Goal: Information Seeking & Learning: Check status

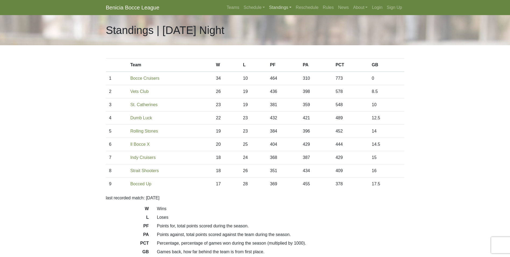
click at [277, 6] on link "Standings" at bounding box center [280, 7] width 27 height 11
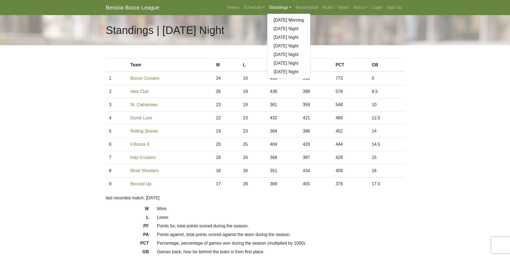
click at [295, 19] on link "[DATE] Morning" at bounding box center [288, 20] width 43 height 9
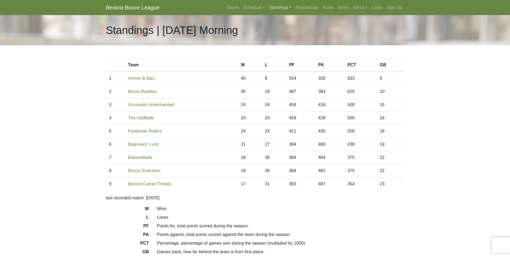
click at [281, 5] on link "Standings" at bounding box center [280, 7] width 27 height 11
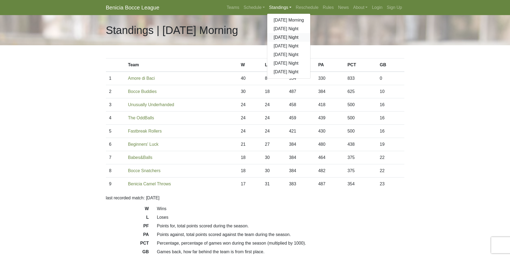
click at [282, 37] on link "[DATE] Night" at bounding box center [288, 37] width 43 height 9
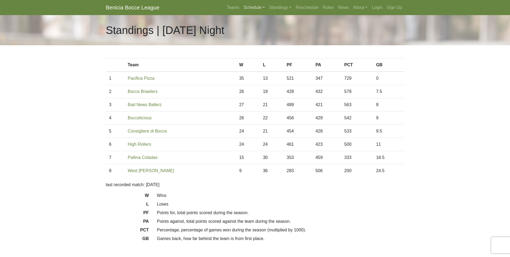
click at [254, 8] on link "Schedule" at bounding box center [255, 7] width 26 height 11
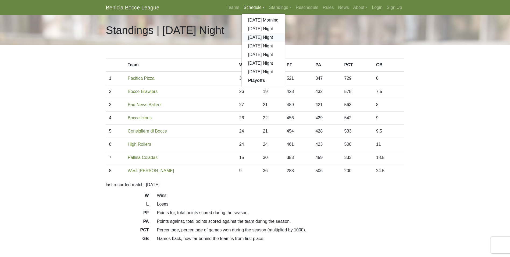
click at [258, 38] on link "[DATE] Night" at bounding box center [263, 37] width 43 height 9
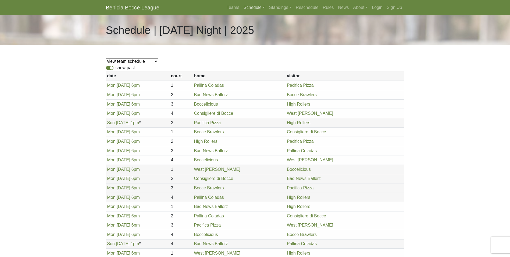
click at [253, 7] on link "Schedule" at bounding box center [255, 7] width 26 height 11
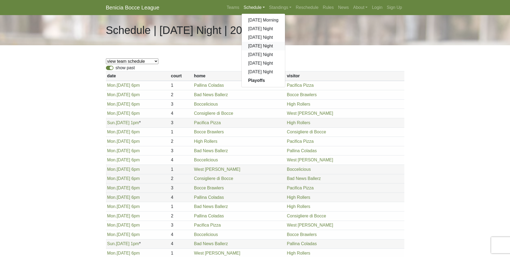
click at [260, 45] on link "[DATE] Night" at bounding box center [263, 46] width 43 height 9
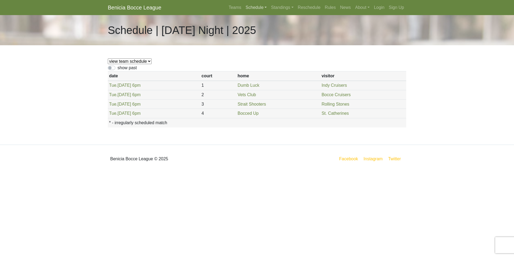
click at [254, 7] on link "Schedule" at bounding box center [257, 7] width 26 height 11
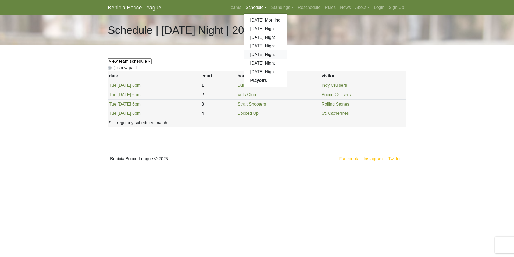
click at [260, 55] on link "[DATE] Night" at bounding box center [265, 54] width 43 height 9
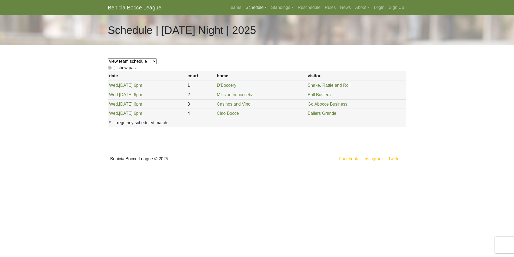
click at [256, 8] on link "Schedule" at bounding box center [257, 7] width 26 height 11
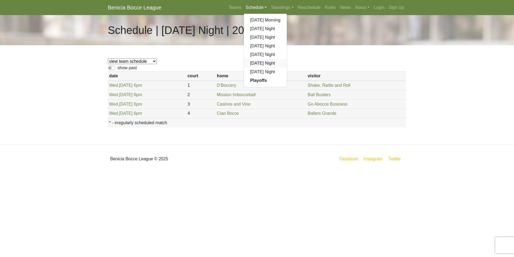
click at [257, 65] on link "[DATE] Night" at bounding box center [265, 63] width 43 height 9
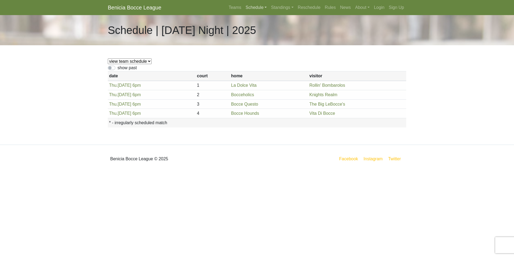
click at [255, 8] on link "Schedule" at bounding box center [257, 7] width 26 height 11
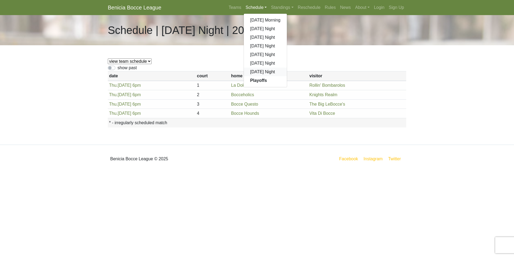
click at [255, 70] on link "[DATE] Night" at bounding box center [265, 72] width 43 height 9
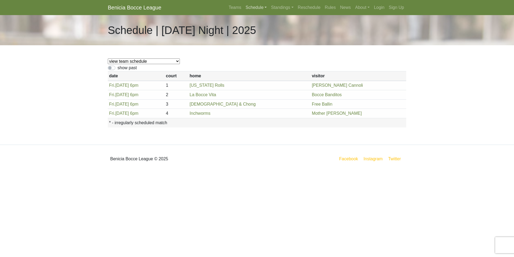
click at [253, 8] on link "Schedule" at bounding box center [257, 7] width 26 height 11
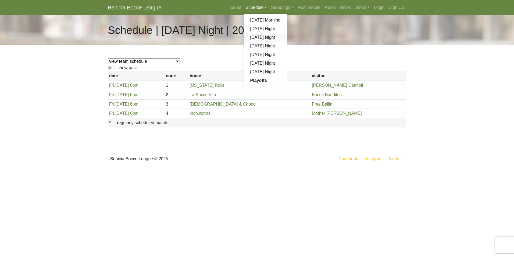
click at [254, 37] on link "[DATE] Night" at bounding box center [265, 37] width 43 height 9
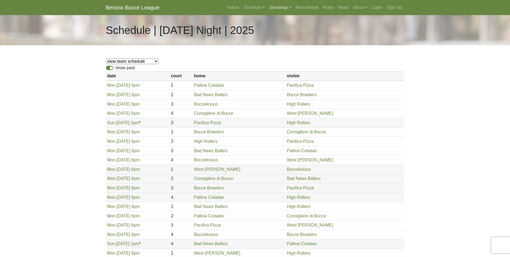
click at [279, 8] on link "Standings" at bounding box center [280, 7] width 27 height 11
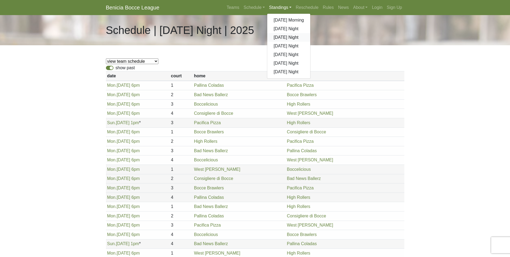
click at [290, 38] on link "[DATE] Night" at bounding box center [288, 37] width 43 height 9
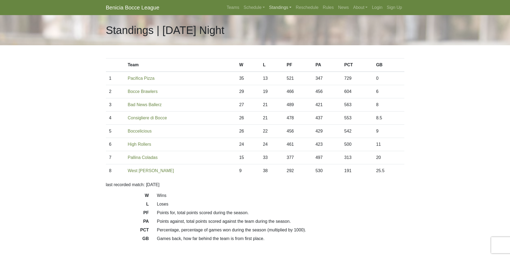
click at [274, 7] on link "Standings" at bounding box center [280, 7] width 27 height 11
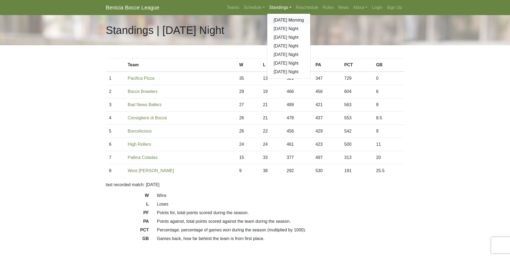
click at [294, 17] on link "[DATE] Morning" at bounding box center [288, 20] width 43 height 9
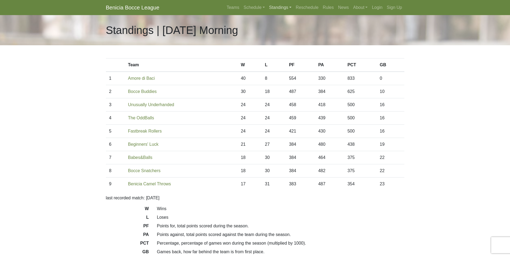
click at [278, 9] on link "Standings" at bounding box center [280, 7] width 27 height 11
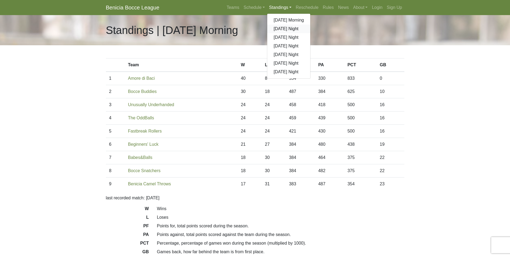
click at [281, 27] on link "[DATE] Night" at bounding box center [288, 28] width 43 height 9
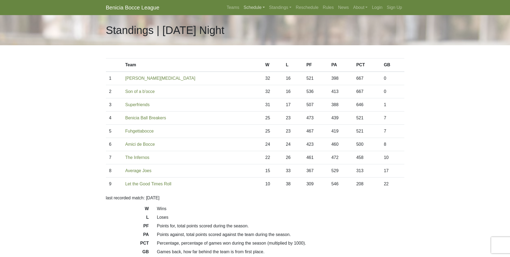
click at [247, 8] on link "Schedule" at bounding box center [255, 7] width 26 height 11
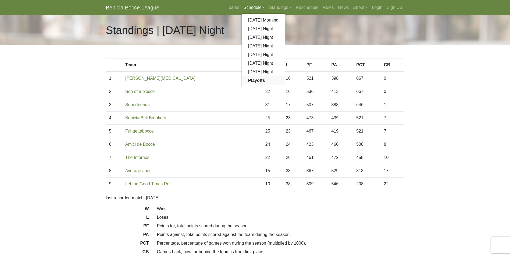
click at [260, 78] on strong "Playoffs" at bounding box center [256, 80] width 17 height 5
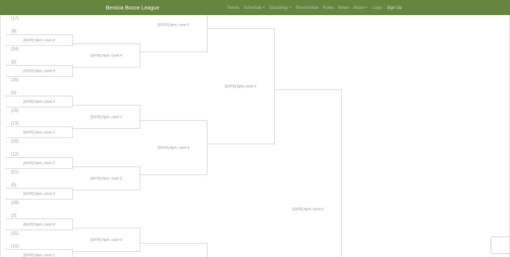
scroll to position [146, 0]
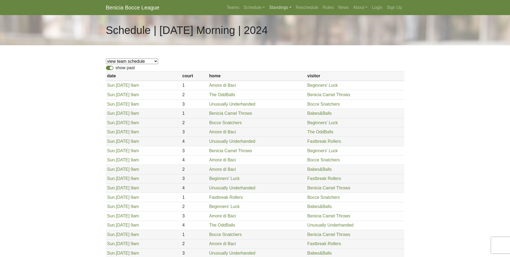
click at [275, 7] on link "Standings" at bounding box center [280, 7] width 27 height 11
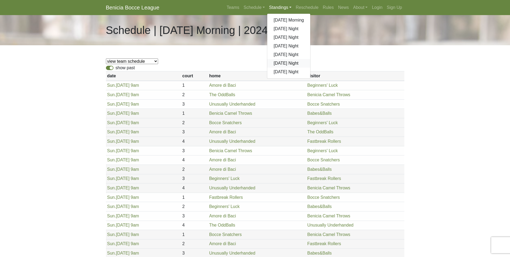
click at [278, 62] on link "[DATE] Night" at bounding box center [288, 63] width 43 height 9
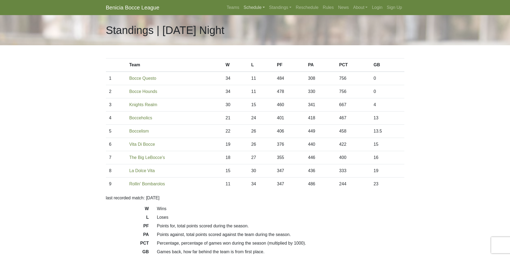
click at [257, 7] on link "Schedule" at bounding box center [255, 7] width 26 height 11
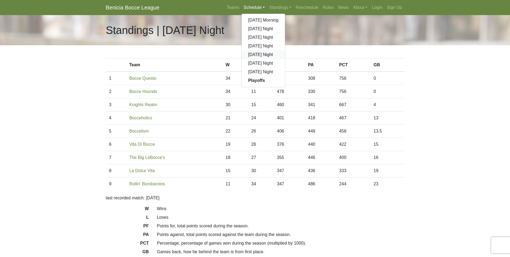
click at [257, 52] on link "[DATE] Night" at bounding box center [263, 54] width 43 height 9
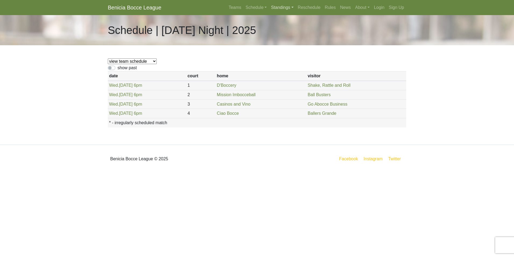
click at [276, 7] on link "Standings" at bounding box center [282, 7] width 27 height 11
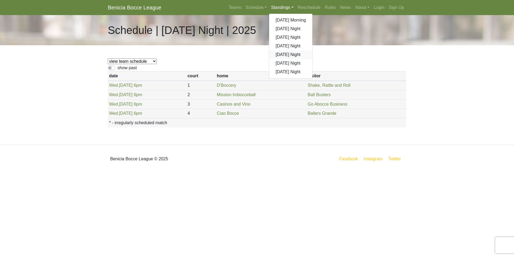
click at [282, 56] on link "[DATE] Night" at bounding box center [290, 54] width 43 height 9
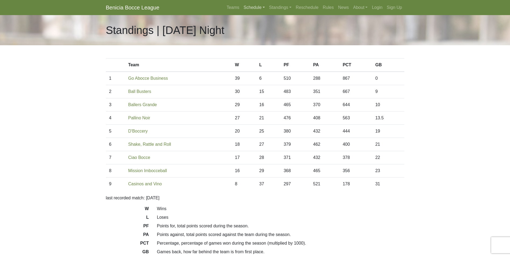
click at [251, 6] on link "Schedule" at bounding box center [255, 7] width 26 height 11
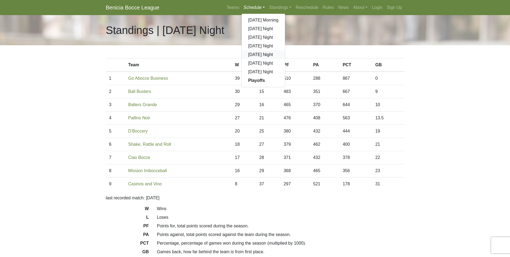
click at [260, 54] on link "[DATE] Night" at bounding box center [263, 54] width 43 height 9
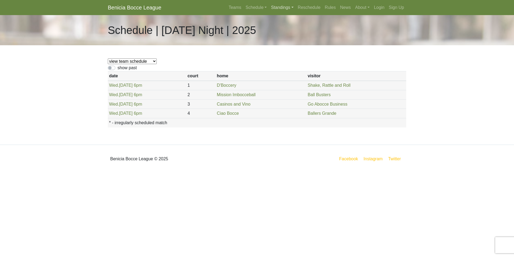
click at [285, 7] on link "Standings" at bounding box center [282, 7] width 27 height 11
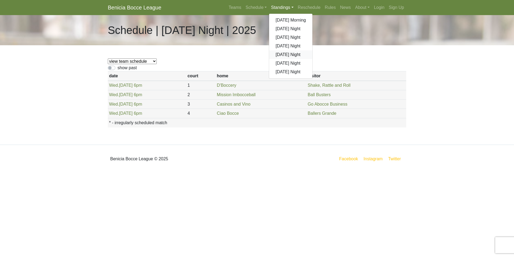
click at [292, 56] on link "[DATE] Night" at bounding box center [290, 54] width 43 height 9
